Goal: Task Accomplishment & Management: Manage account settings

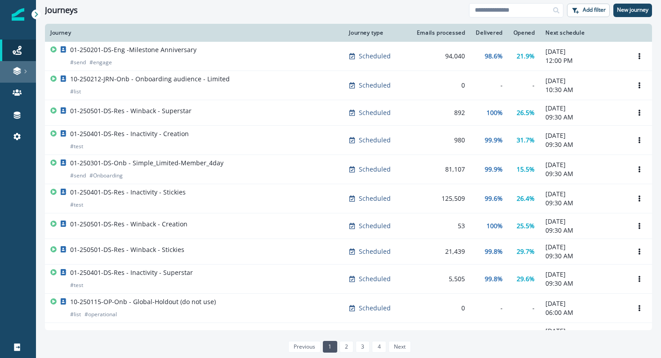
click at [19, 76] on link at bounding box center [18, 72] width 36 height 22
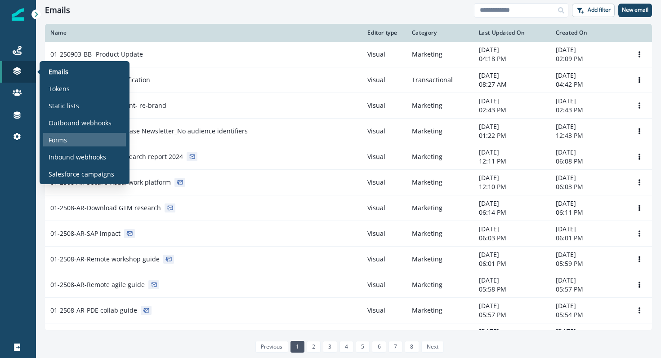
click at [60, 139] on p "Forms" at bounding box center [58, 139] width 18 height 9
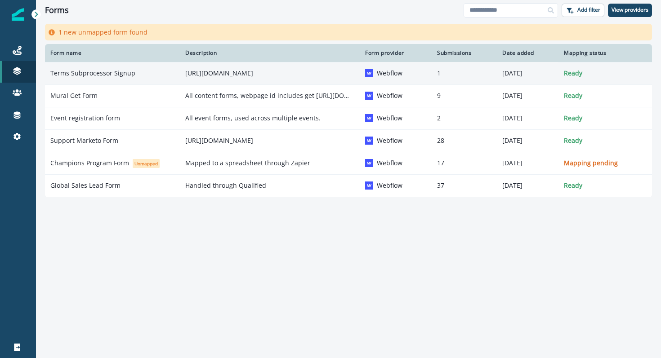
click at [138, 70] on div "Terms Subprocessor Signup" at bounding box center [112, 73] width 124 height 9
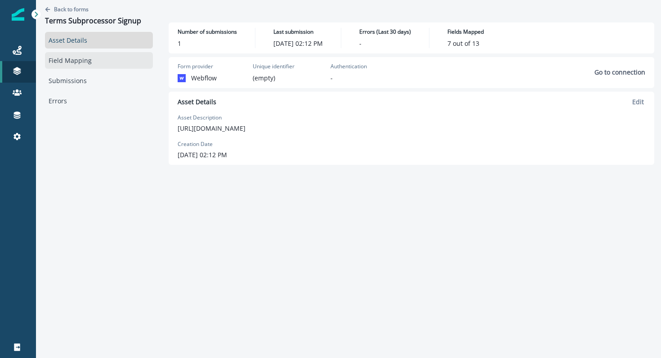
click at [93, 60] on link "Field Mapping" at bounding box center [99, 60] width 108 height 17
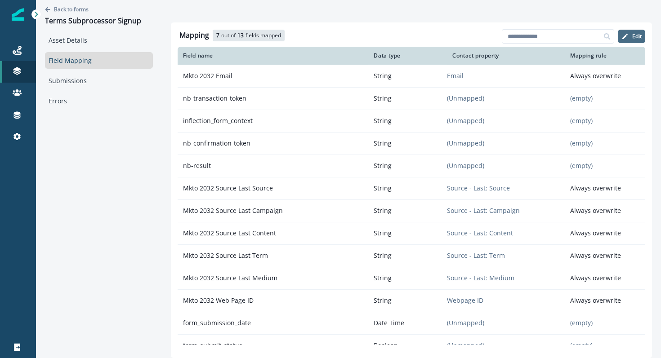
click at [632, 38] on button "Edit" at bounding box center [631, 36] width 27 height 13
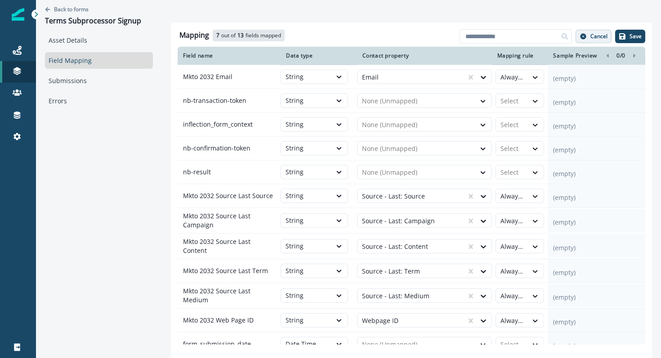
click at [604, 35] on p "Cancel" at bounding box center [599, 36] width 17 height 6
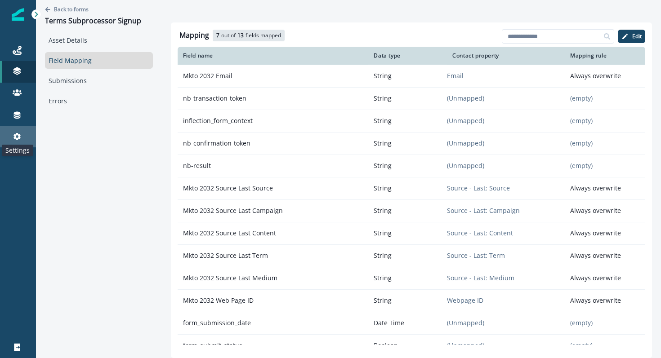
click at [18, 139] on icon at bounding box center [16, 136] width 7 height 7
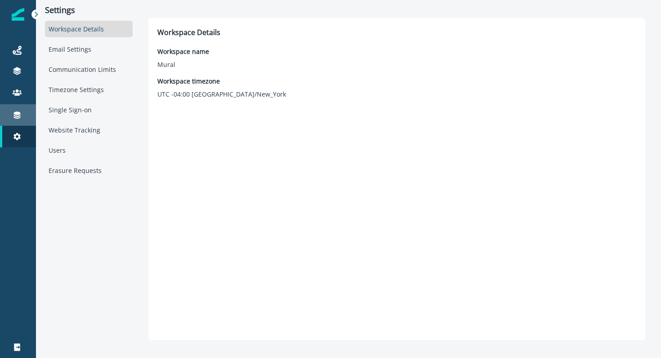
click at [22, 118] on div "Connections" at bounding box center [18, 115] width 29 height 11
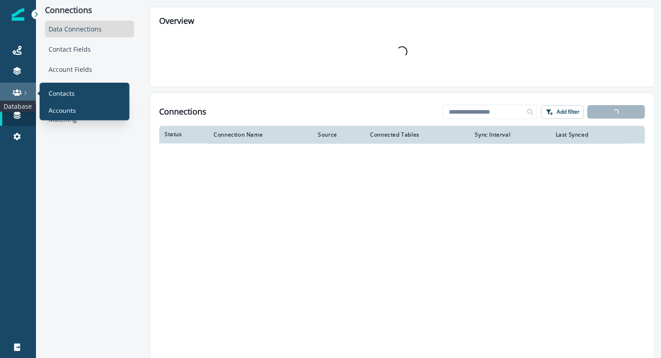
click at [20, 94] on icon at bounding box center [17, 93] width 9 height 6
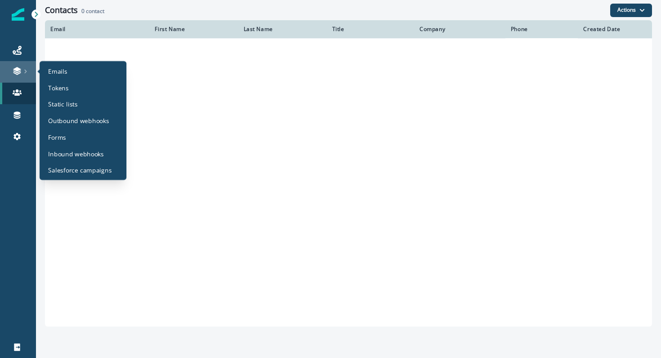
click at [22, 69] on div at bounding box center [18, 71] width 29 height 9
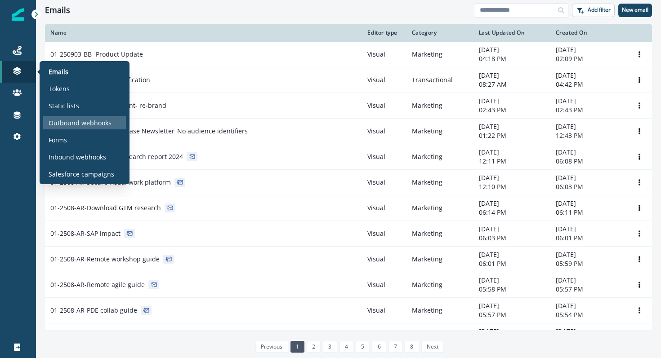
click at [83, 116] on div "Outbound webhooks" at bounding box center [84, 122] width 83 height 13
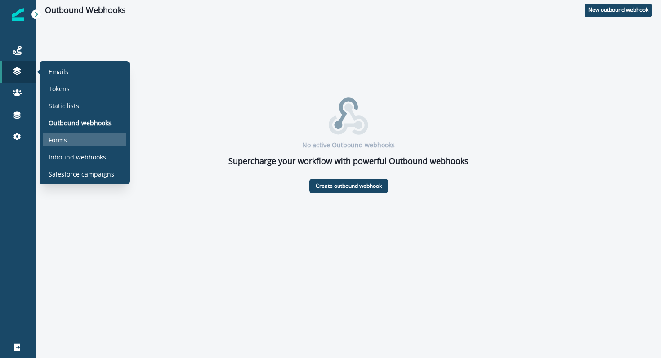
click at [71, 143] on div "Forms" at bounding box center [84, 139] width 83 height 13
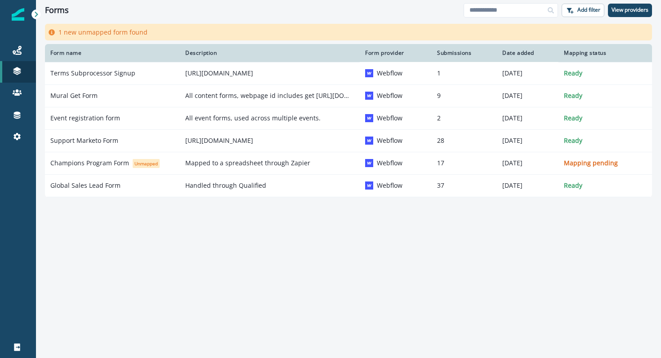
click at [342, 276] on div "Form name Description Form provider Submissions Date added Mapping status Terms…" at bounding box center [348, 189] width 625 height 291
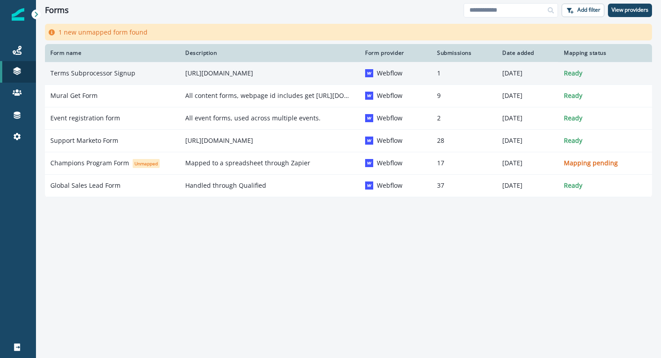
click at [122, 67] on td "Terms Subprocessor Signup" at bounding box center [112, 73] width 135 height 22
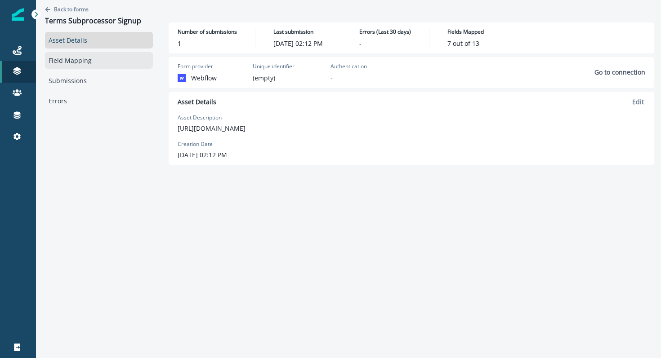
click at [88, 60] on link "Field Mapping" at bounding box center [99, 60] width 108 height 17
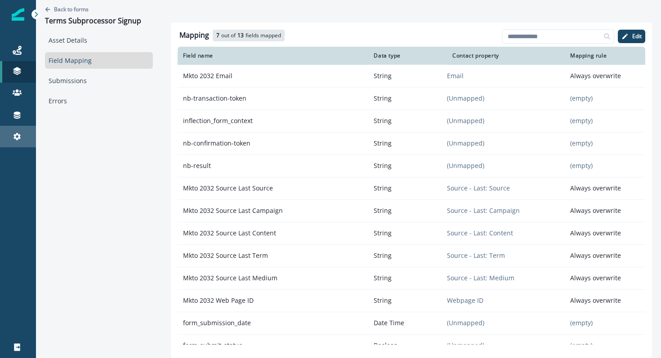
click at [26, 135] on div "Settings" at bounding box center [18, 136] width 29 height 11
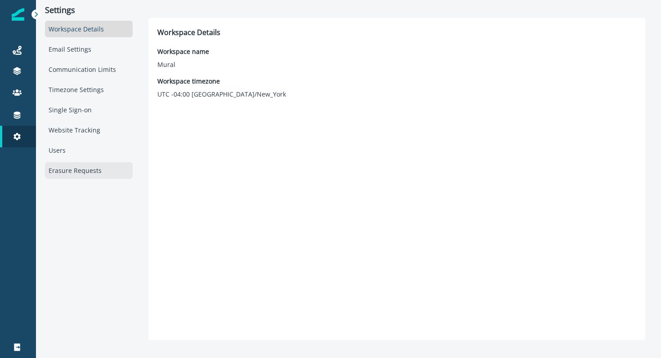
click at [59, 169] on div "Erasure Requests" at bounding box center [89, 170] width 88 height 17
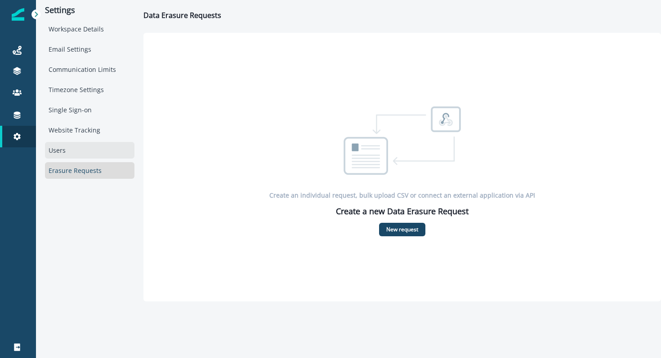
click at [59, 147] on div "Users" at bounding box center [90, 150] width 90 height 17
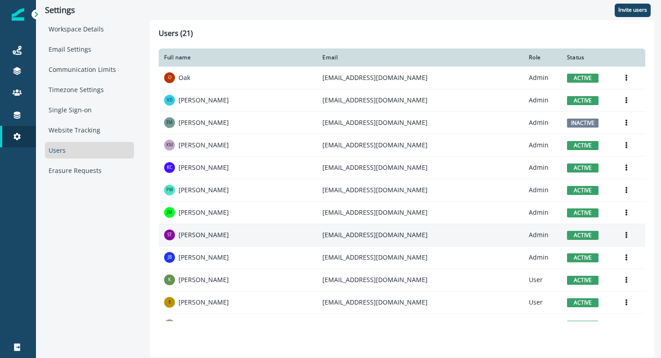
click at [567, 237] on span "active" at bounding box center [582, 235] width 31 height 9
click at [626, 233] on icon "Options" at bounding box center [627, 235] width 2 height 6
click at [563, 267] on button "Deactivate" at bounding box center [573, 271] width 100 height 14
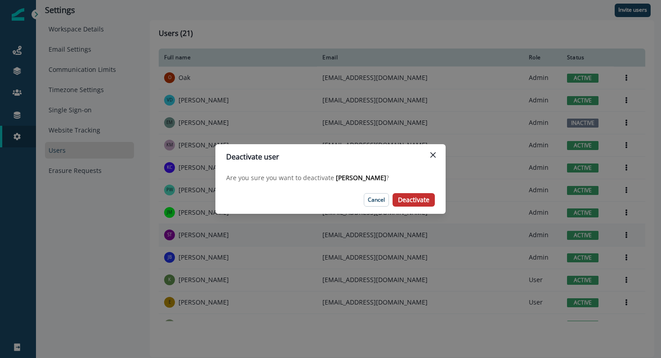
click at [415, 194] on button "Deactivate" at bounding box center [414, 199] width 42 height 13
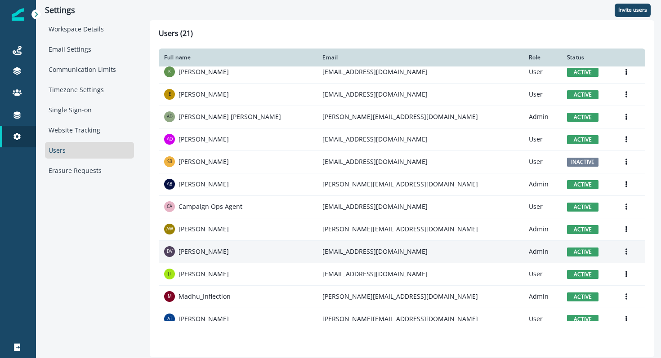
scroll to position [217, 0]
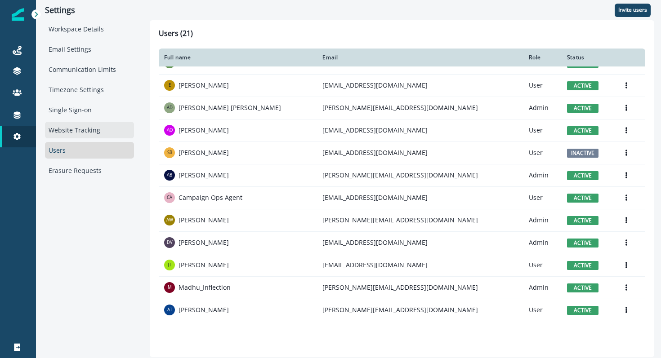
click at [74, 134] on div "Website Tracking" at bounding box center [89, 130] width 89 height 17
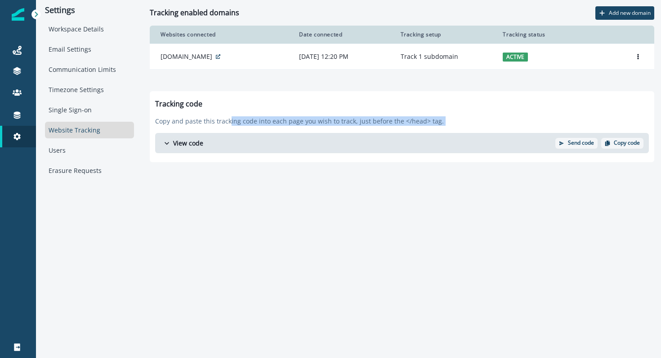
drag, startPoint x: 228, startPoint y: 127, endPoint x: 232, endPoint y: 137, distance: 10.1
click at [232, 137] on div "**********" at bounding box center [402, 126] width 505 height 71
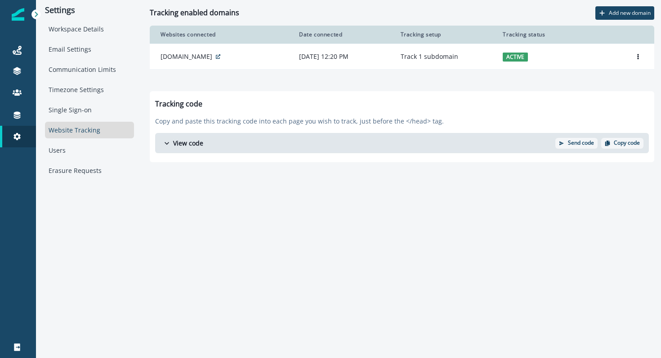
click at [206, 145] on button "View code" at bounding box center [355, 143] width 400 height 16
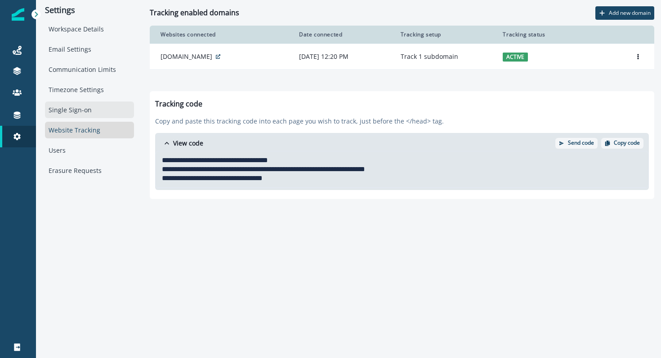
click at [83, 108] on div "Single Sign-on" at bounding box center [89, 110] width 89 height 17
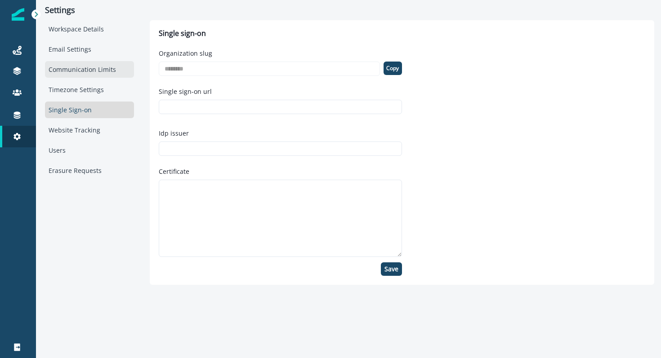
click at [77, 73] on div "Communication Limits" at bounding box center [89, 69] width 89 height 17
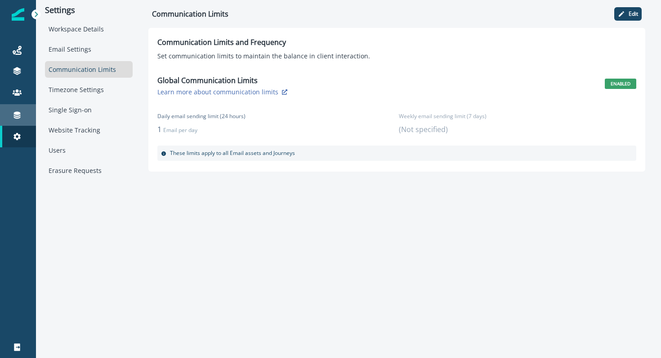
click at [22, 112] on div "Connections" at bounding box center [18, 115] width 29 height 11
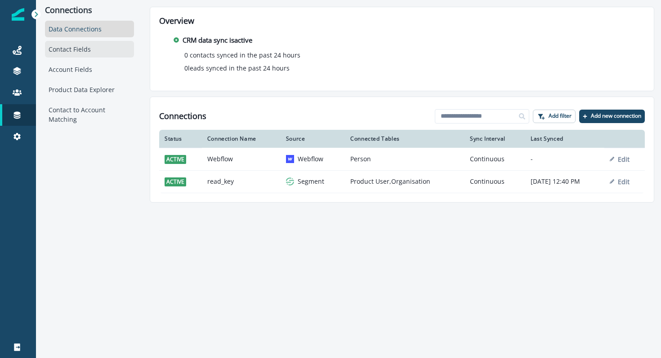
click at [75, 54] on div "Contact Fields" at bounding box center [89, 49] width 89 height 17
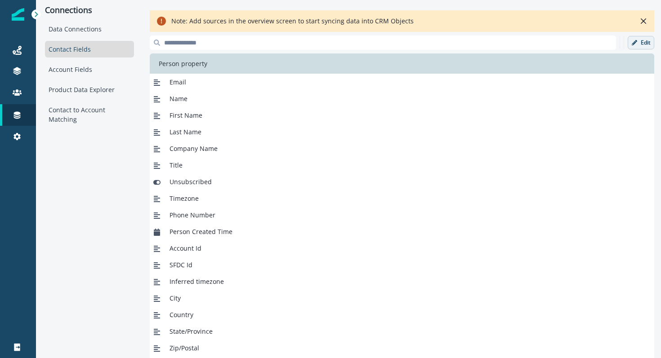
click at [636, 42] on icon "button" at bounding box center [634, 42] width 5 height 5
click at [555, 43] on p "Add new field" at bounding box center [572, 43] width 41 height 8
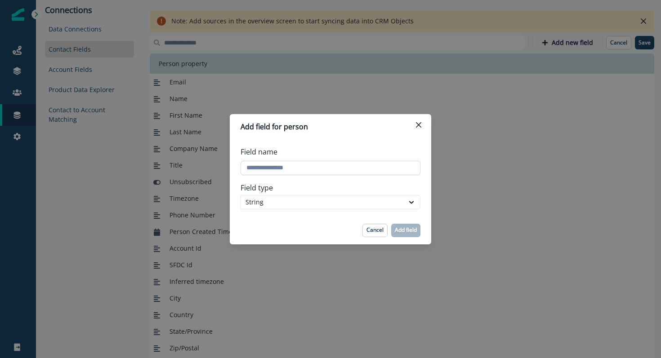
click at [251, 169] on input "Field name" at bounding box center [331, 168] width 180 height 14
type input "**********"
drag, startPoint x: 412, startPoint y: 231, endPoint x: 402, endPoint y: 160, distance: 71.9
click at [402, 160] on section "Add field for person Field name Field type String Cancel Add field" at bounding box center [330, 179] width 201 height 130
click at [406, 232] on p "Add field" at bounding box center [406, 230] width 22 height 6
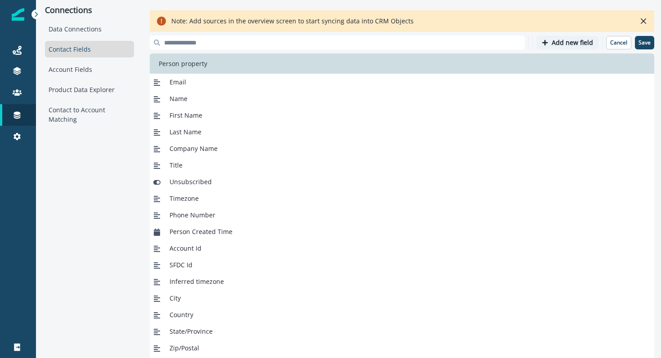
click at [577, 42] on p "Add new field" at bounding box center [572, 43] width 41 height 8
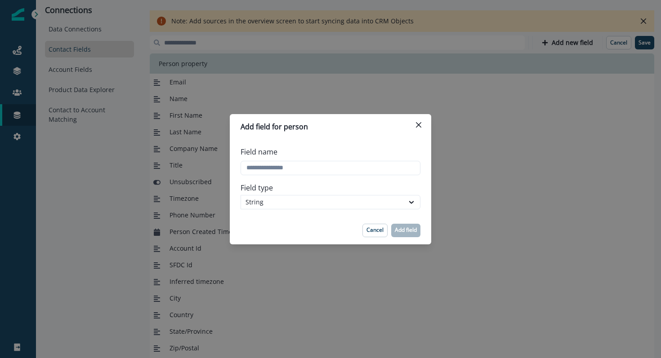
click at [379, 178] on div "Field name" at bounding box center [331, 161] width 180 height 36
click at [379, 174] on input "Field name" at bounding box center [331, 168] width 180 height 14
type input "**********"
click at [404, 231] on p "Add field" at bounding box center [406, 230] width 22 height 6
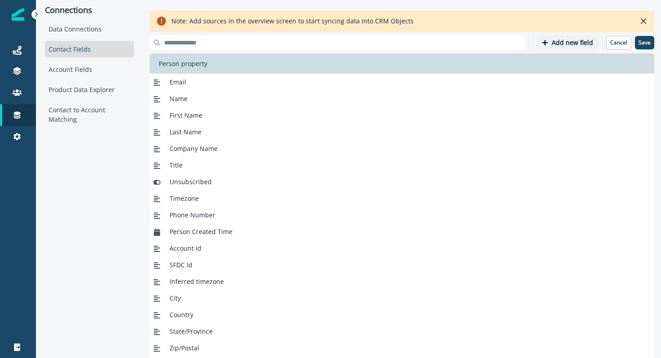
click at [570, 48] on button "Add new field" at bounding box center [568, 42] width 62 height 13
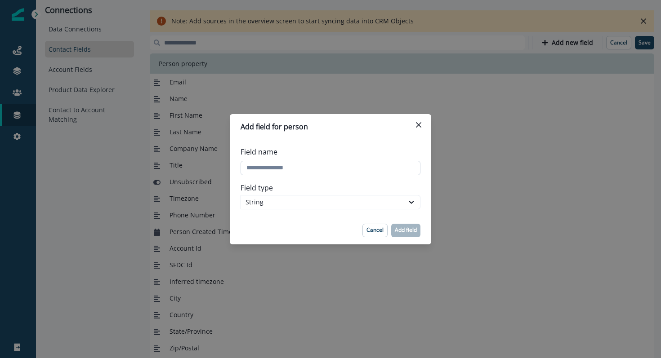
drag, startPoint x: 379, startPoint y: 157, endPoint x: 378, endPoint y: 168, distance: 10.4
click at [379, 158] on div "Field name" at bounding box center [331, 161] width 180 height 36
click at [378, 169] on input "Field name" at bounding box center [331, 168] width 180 height 14
paste input "**********"
type input "**********"
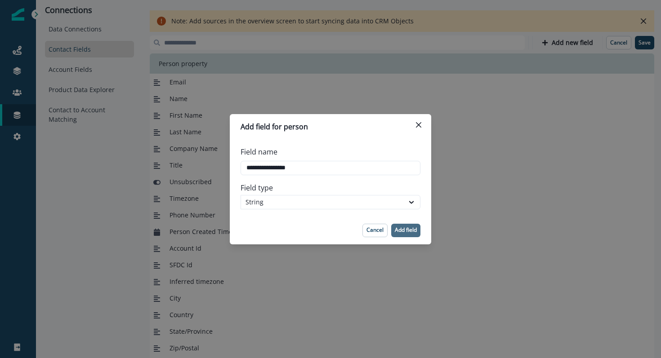
click at [406, 227] on p "Add field" at bounding box center [406, 230] width 22 height 6
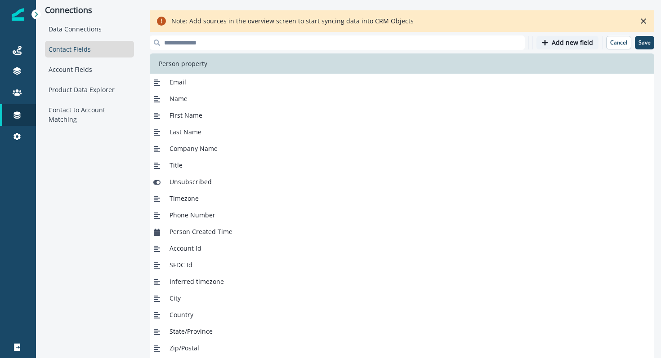
click at [566, 48] on button "Add new field" at bounding box center [568, 42] width 62 height 13
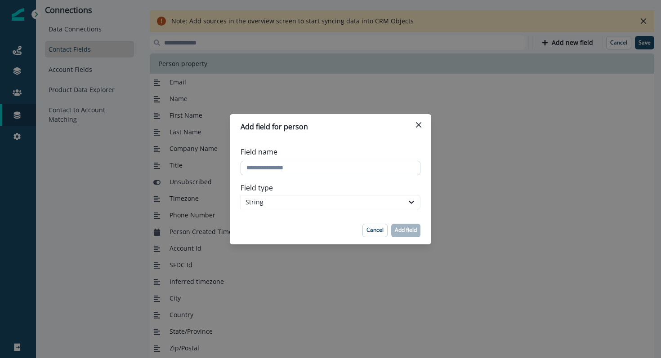
click at [344, 162] on input "Field name" at bounding box center [331, 168] width 180 height 14
paste input "**********"
type input "**********"
click at [402, 233] on p "Add field" at bounding box center [406, 230] width 22 height 6
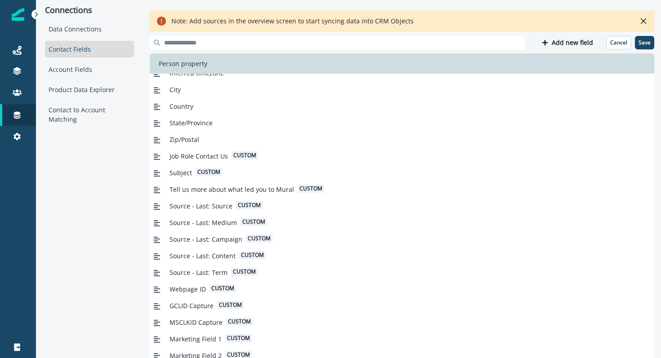
scroll to position [228, 0]
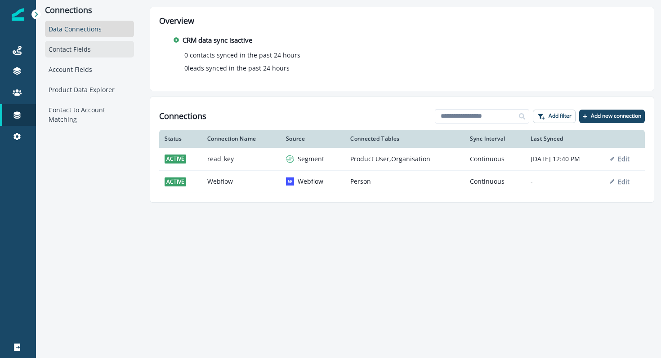
click at [75, 47] on div "Contact Fields" at bounding box center [89, 49] width 89 height 17
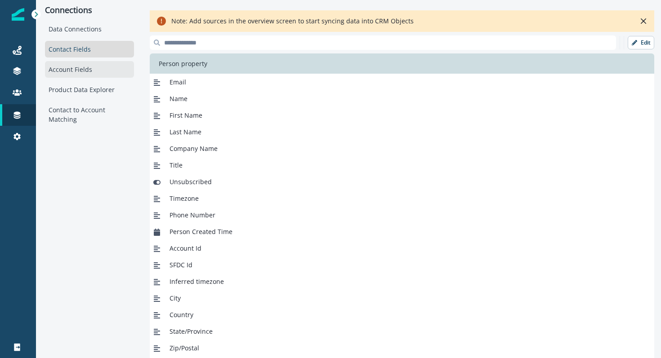
click at [75, 68] on div "Account Fields" at bounding box center [89, 69] width 89 height 17
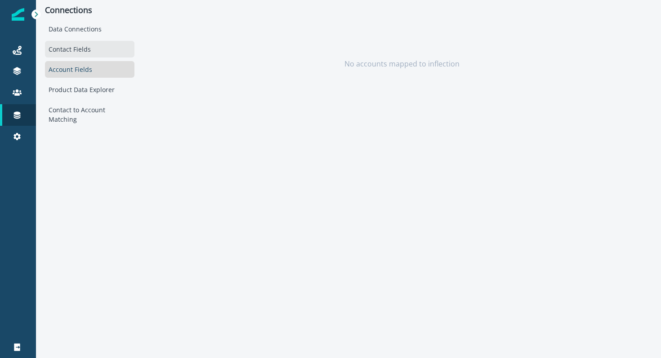
click at [74, 48] on div "Contact Fields" at bounding box center [90, 49] width 90 height 17
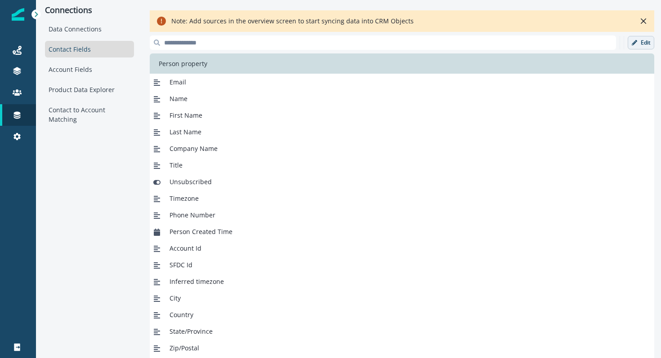
click at [641, 47] on button "Edit" at bounding box center [641, 42] width 27 height 13
click at [576, 45] on p "Add new field" at bounding box center [572, 43] width 41 height 8
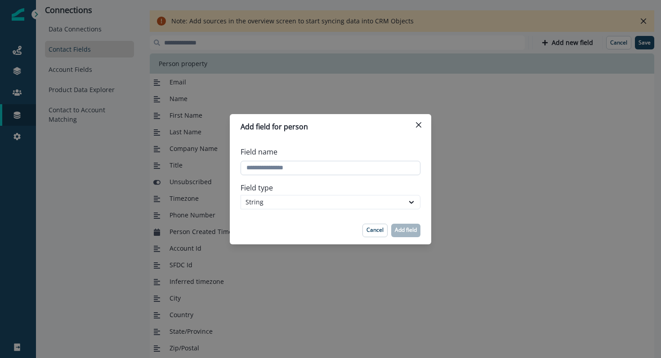
click at [298, 163] on input "Field name" at bounding box center [331, 168] width 180 height 14
paste input "**********"
click at [297, 167] on input "Field name" at bounding box center [331, 168] width 180 height 14
type input "**********"
click at [399, 228] on p "Add field" at bounding box center [406, 230] width 22 height 6
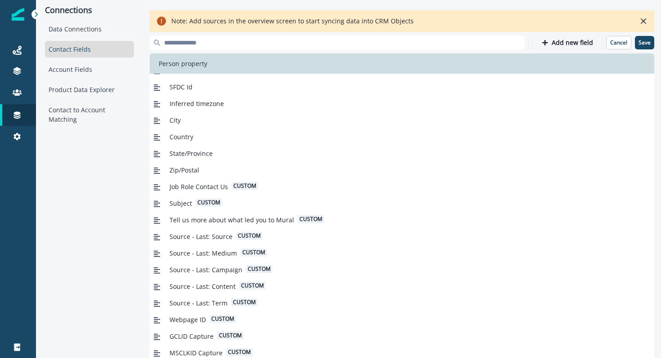
scroll to position [27, 0]
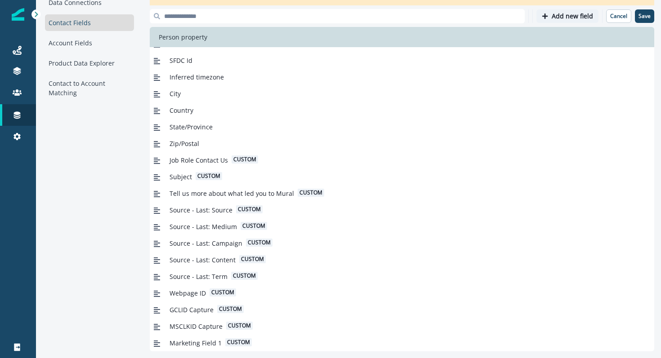
click at [574, 16] on p "Add new field" at bounding box center [572, 17] width 41 height 8
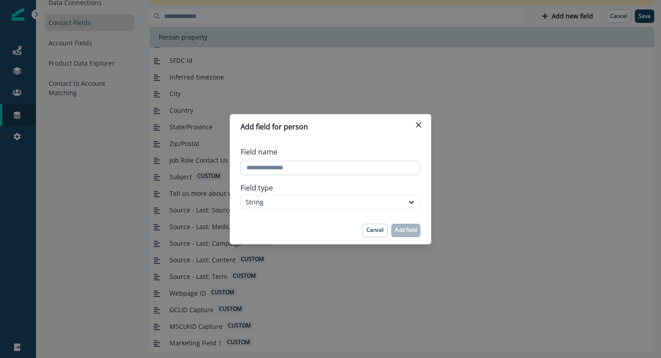
click at [410, 170] on input "Field name" at bounding box center [331, 168] width 180 height 14
paste input "**********"
type input "**********"
click at [399, 231] on p "Add field" at bounding box center [406, 230] width 22 height 6
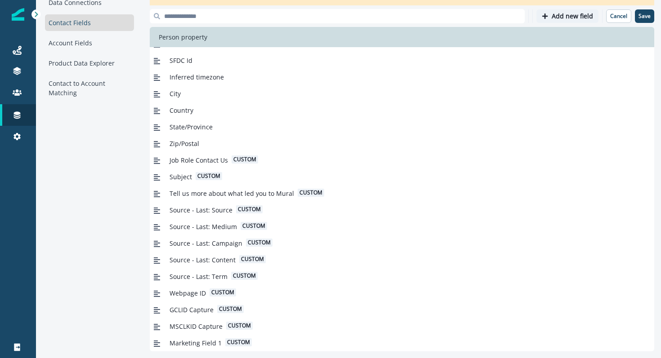
click at [574, 17] on p "Add new field" at bounding box center [572, 17] width 41 height 8
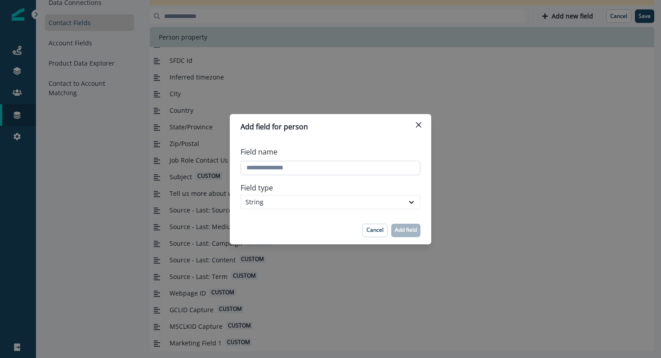
click at [261, 171] on input "Field name" at bounding box center [331, 168] width 180 height 14
paste input "**********"
click at [294, 168] on input "Field name" at bounding box center [331, 168] width 180 height 14
drag, startPoint x: 292, startPoint y: 168, endPoint x: 298, endPoint y: 168, distance: 5.8
click at [298, 168] on input "Field name" at bounding box center [331, 168] width 180 height 14
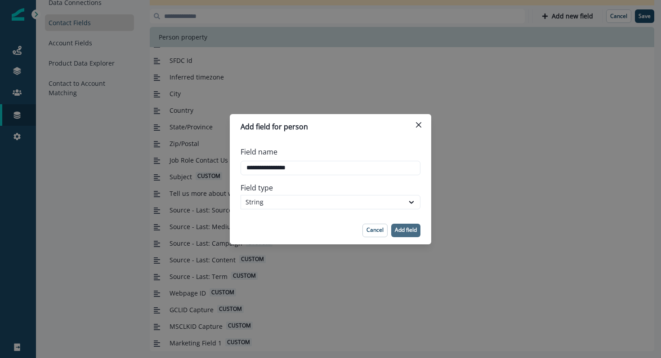
type input "**********"
click at [415, 235] on button "Add field" at bounding box center [405, 230] width 29 height 13
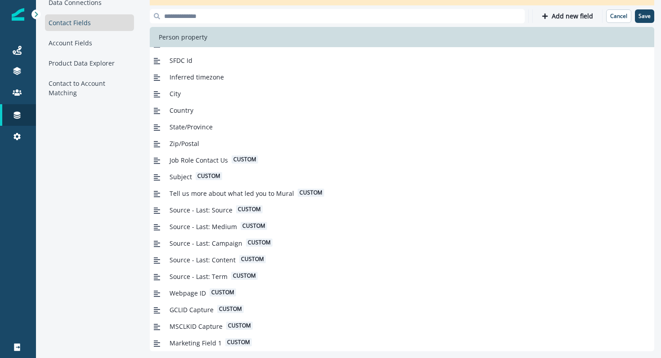
scroll to position [211, 0]
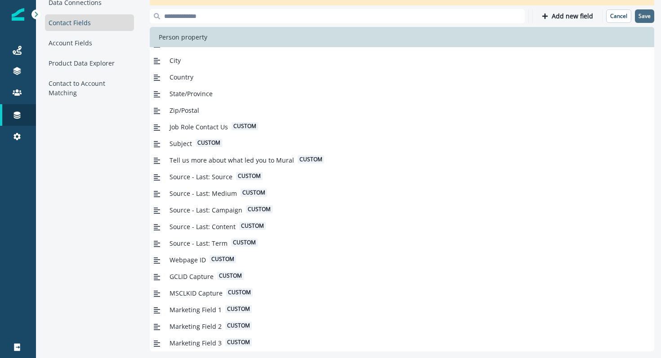
click at [652, 18] on button "Save" at bounding box center [644, 15] width 19 height 13
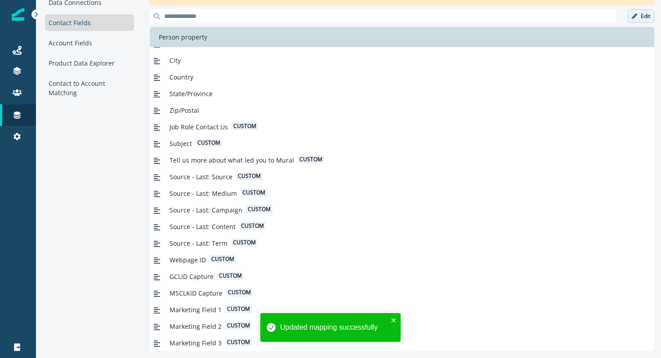
click at [636, 22] on button "Edit" at bounding box center [641, 15] width 27 height 13
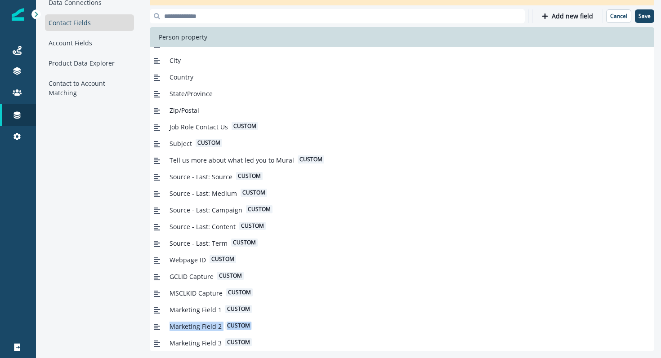
drag, startPoint x: 155, startPoint y: 344, endPoint x: 158, endPoint y: 328, distance: 16.1
click at [158, 328] on div "Inferred timezone City Country State/Province Zip/Postal Job Role Contact Us cu…" at bounding box center [402, 94] width 505 height 516
click at [156, 324] on icon at bounding box center [157, 327] width 6 height 6
click at [186, 325] on span "Marketing Field 2" at bounding box center [196, 326] width 52 height 9
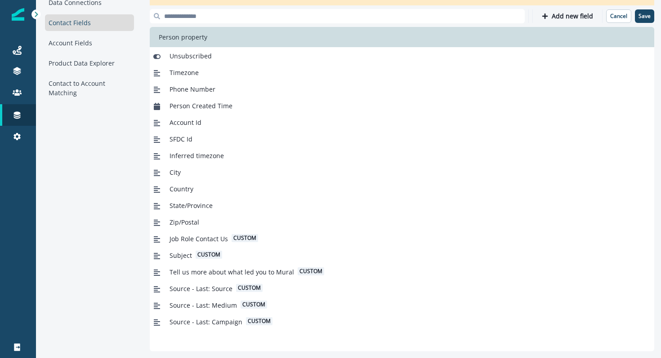
scroll to position [0, 0]
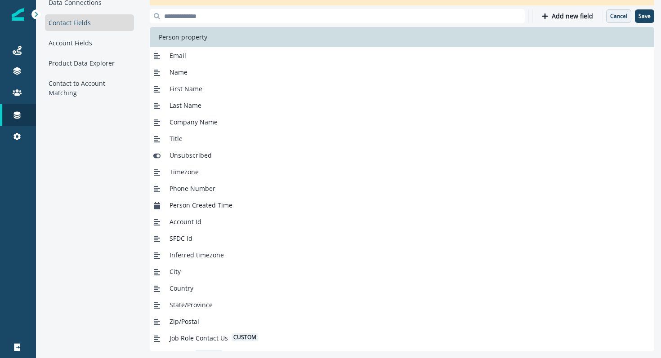
click at [616, 16] on p "Cancel" at bounding box center [618, 16] width 17 height 6
